Goal: Information Seeking & Learning: Learn about a topic

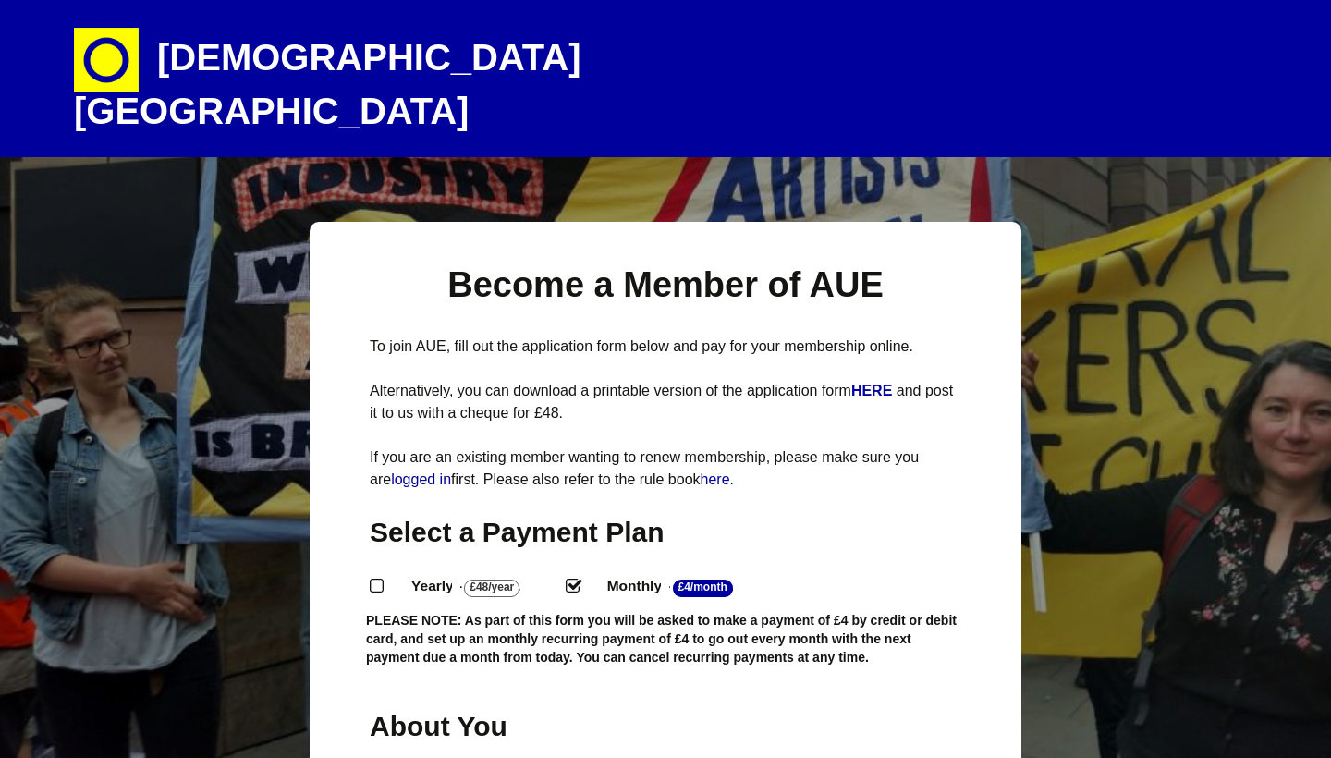
select select "2"
select select "[GEOGRAPHIC_DATA]"
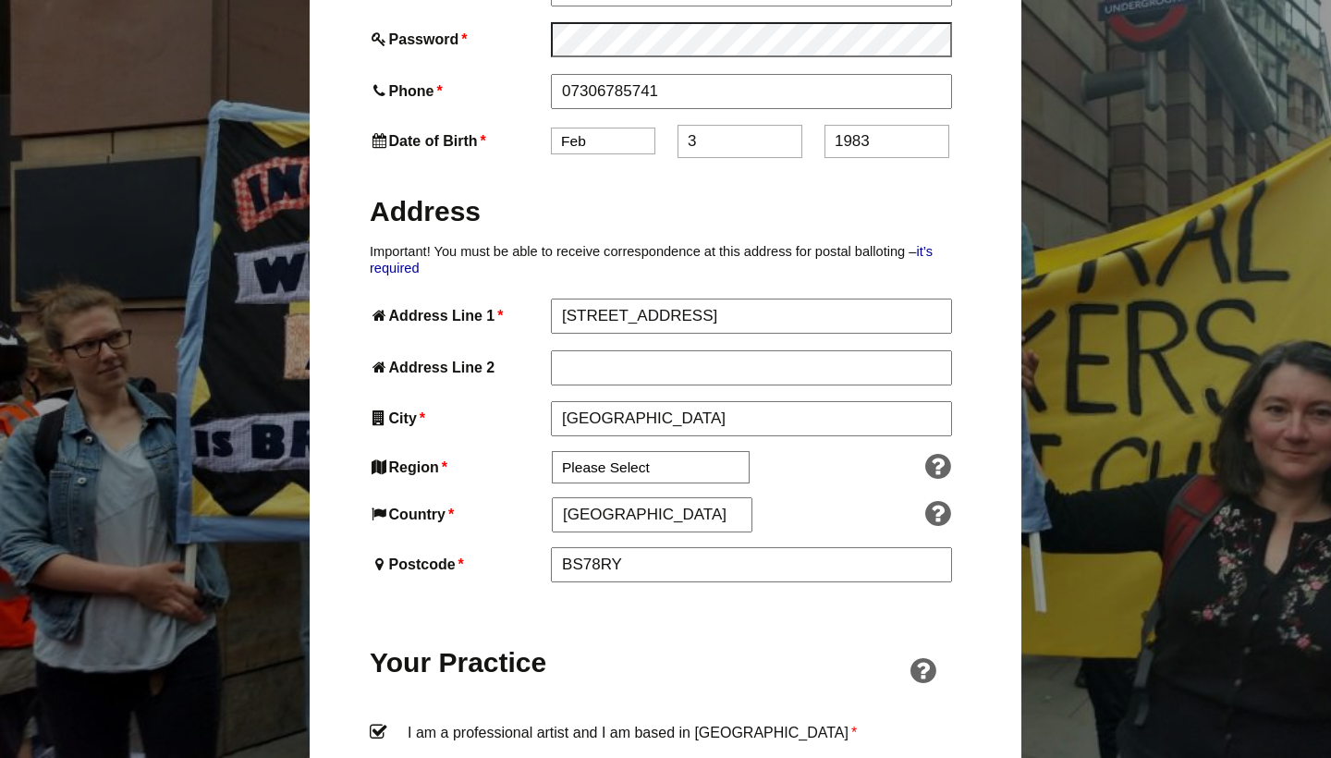
scroll to position [841, 0]
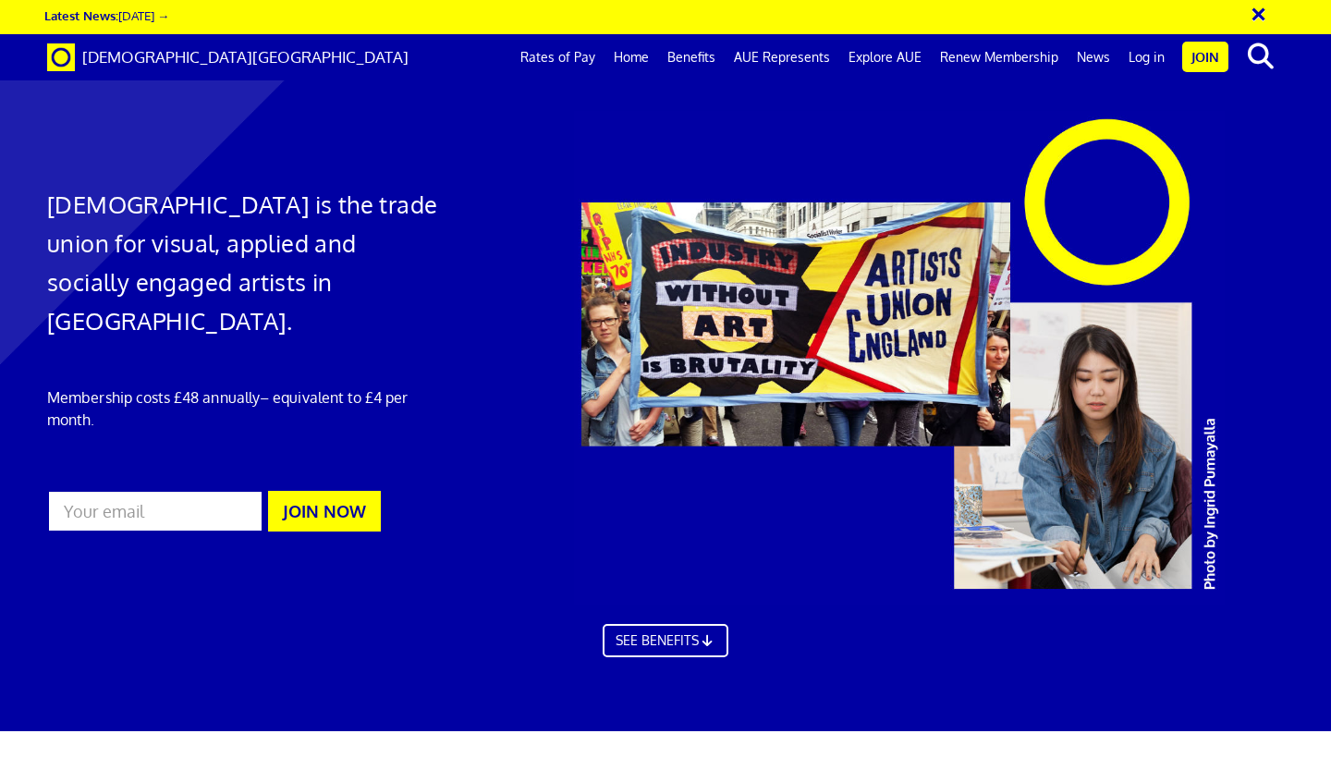
scroll to position [1244, 0]
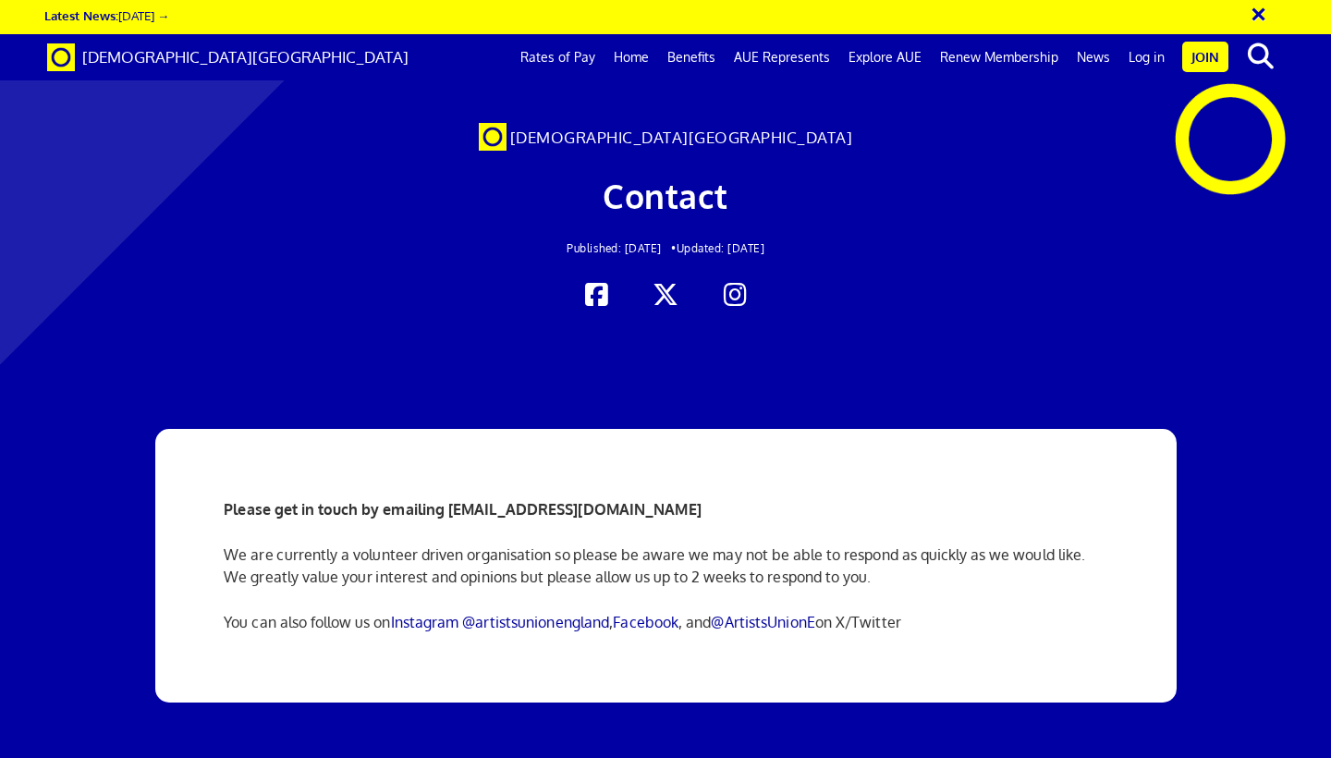
scroll to position [0, 10]
drag, startPoint x: 448, startPoint y: 506, endPoint x: 718, endPoint y: 513, distance: 269.9
click at [718, 513] on p "Please get in touch by emailing [EMAIL_ADDRESS][DOMAIN_NAME]" at bounding box center [665, 509] width 882 height 22
copy strong "[EMAIL_ADDRESS][DOMAIN_NAME]"
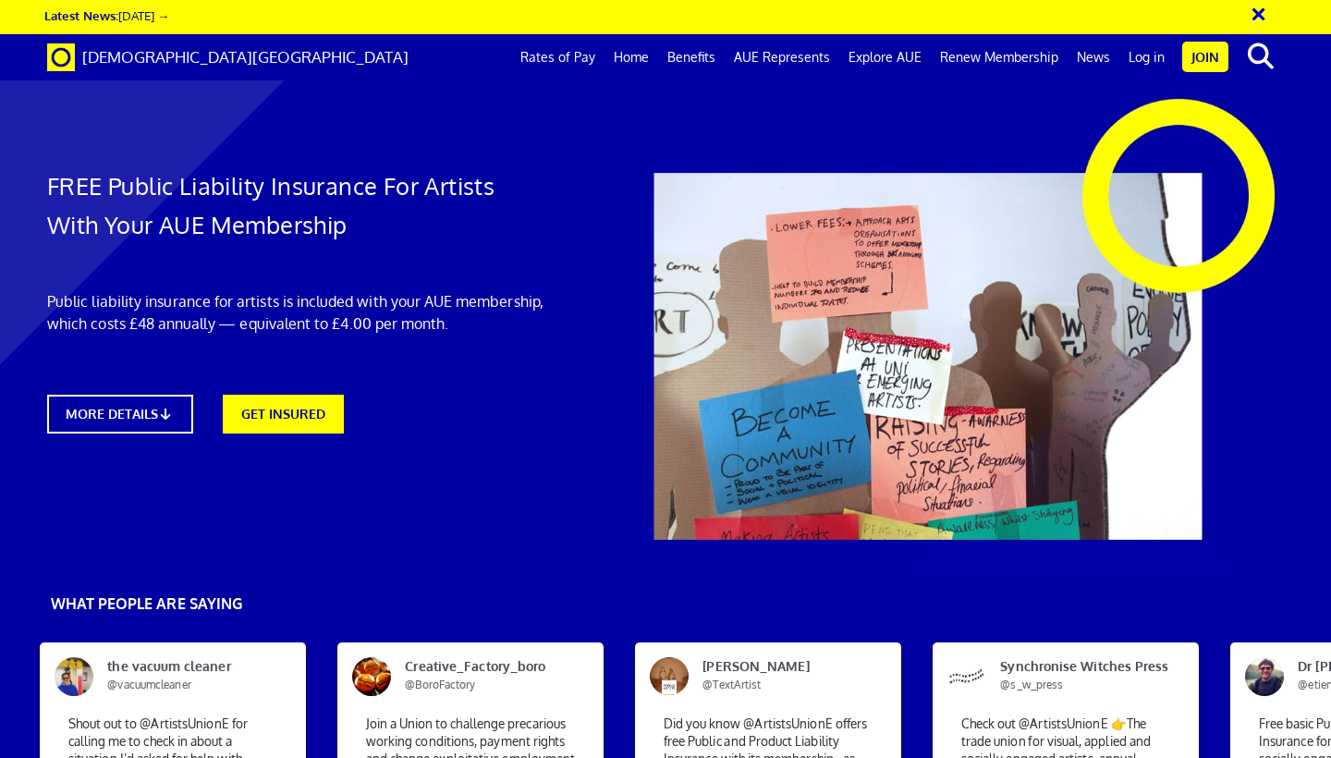
scroll to position [1278, 0]
